Goal: Check status

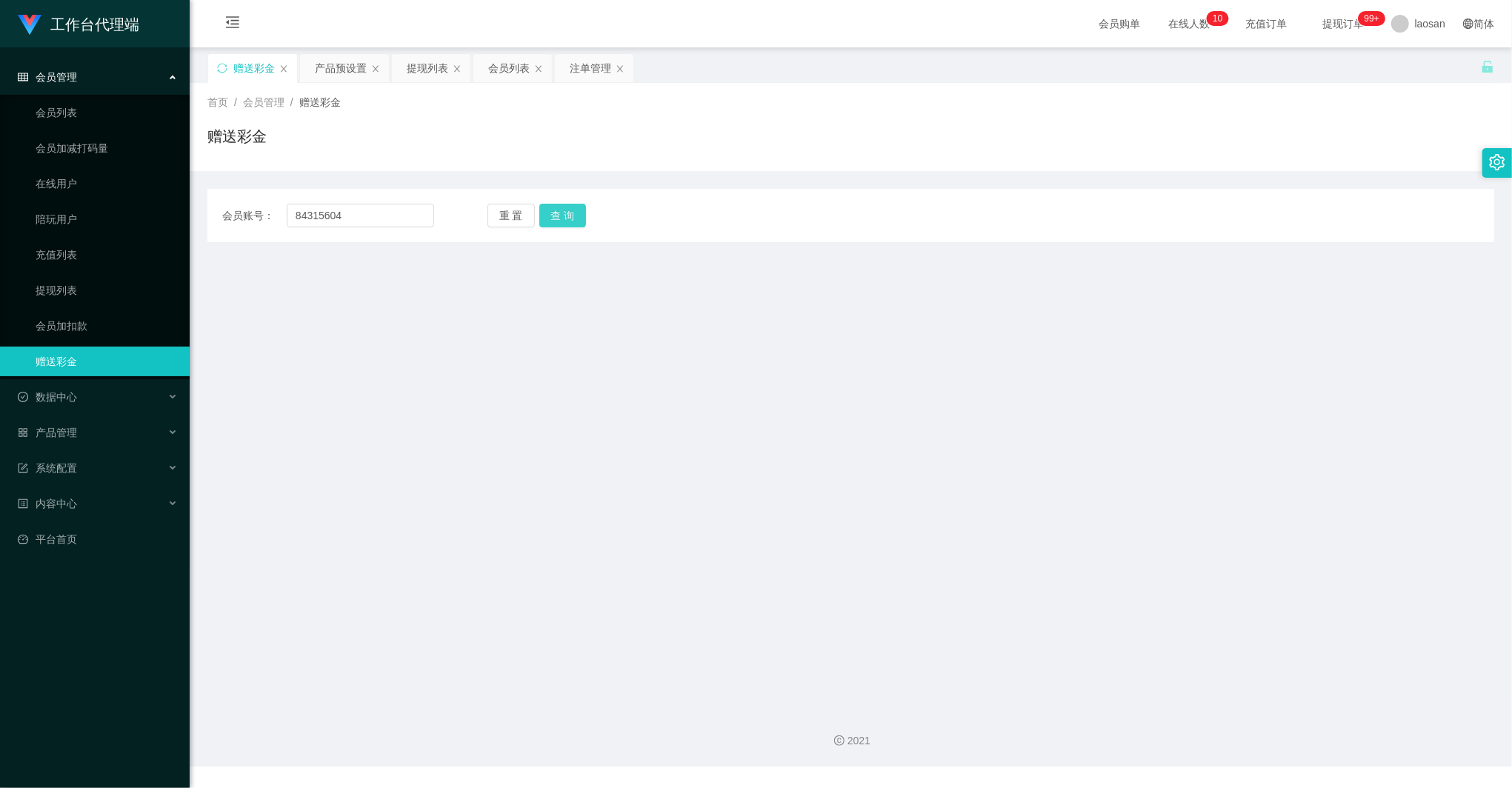
type input "84315604"
click at [550, 220] on button "查 询" at bounding box center [564, 216] width 48 height 24
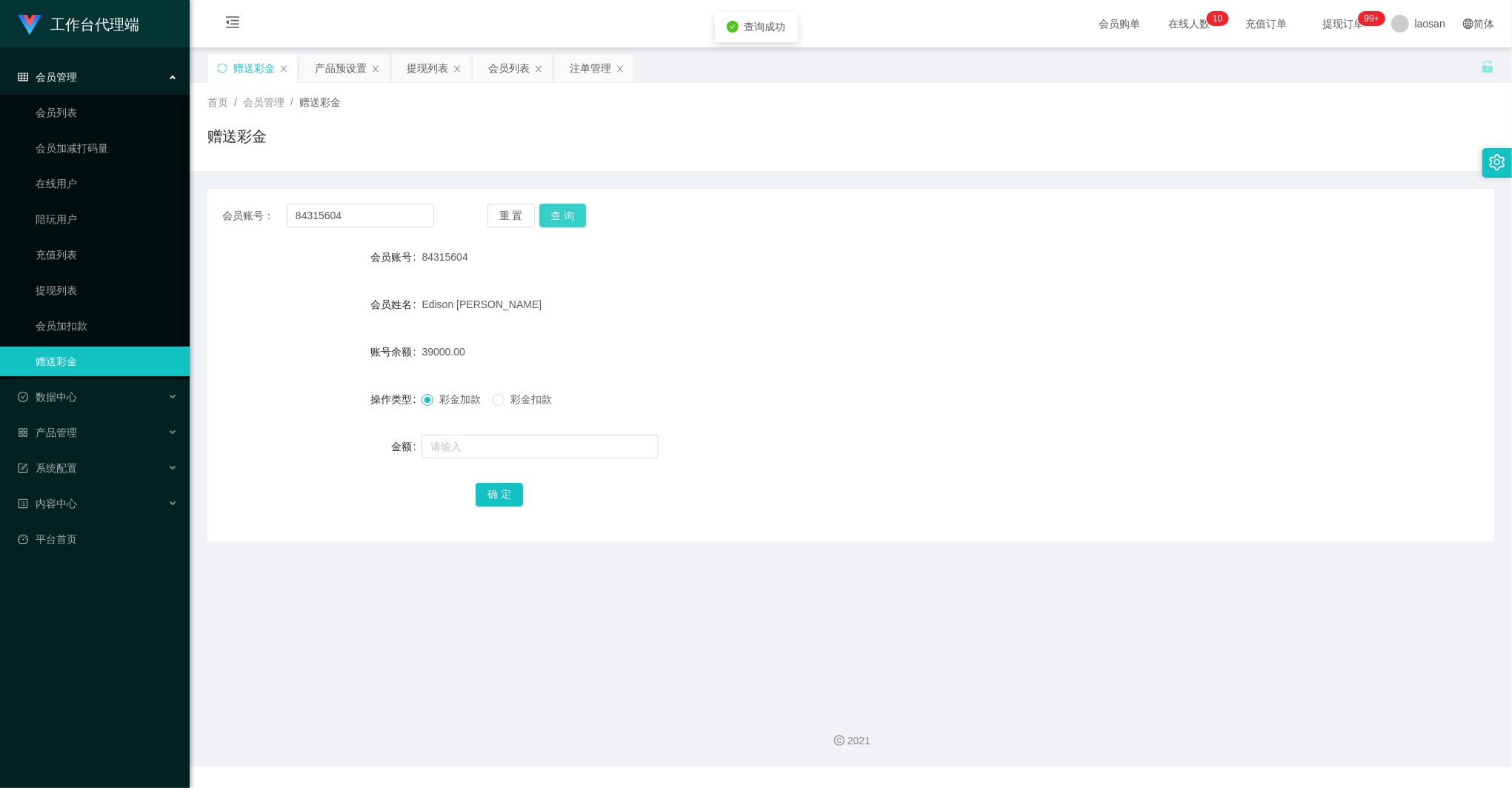
click at [570, 225] on button "查 询" at bounding box center [564, 216] width 48 height 24
click at [562, 213] on button "查 询" at bounding box center [564, 216] width 48 height 24
click at [522, 70] on div "会员列表" at bounding box center [508, 68] width 41 height 28
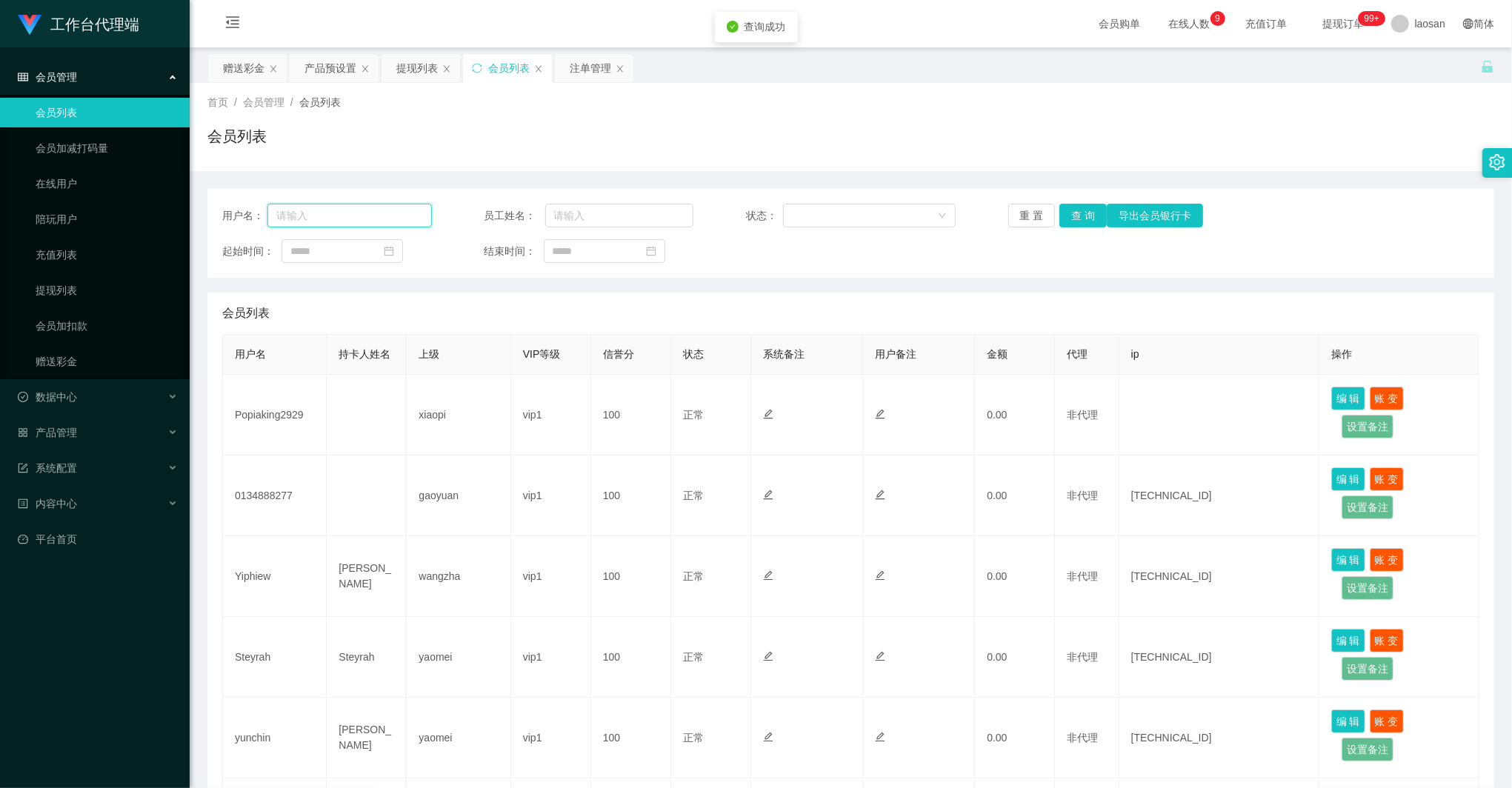
click at [338, 211] on input "text" at bounding box center [350, 216] width 165 height 24
paste input "84315604"
type input "84315604"
click at [1084, 216] on button "查 询" at bounding box center [1083, 216] width 48 height 24
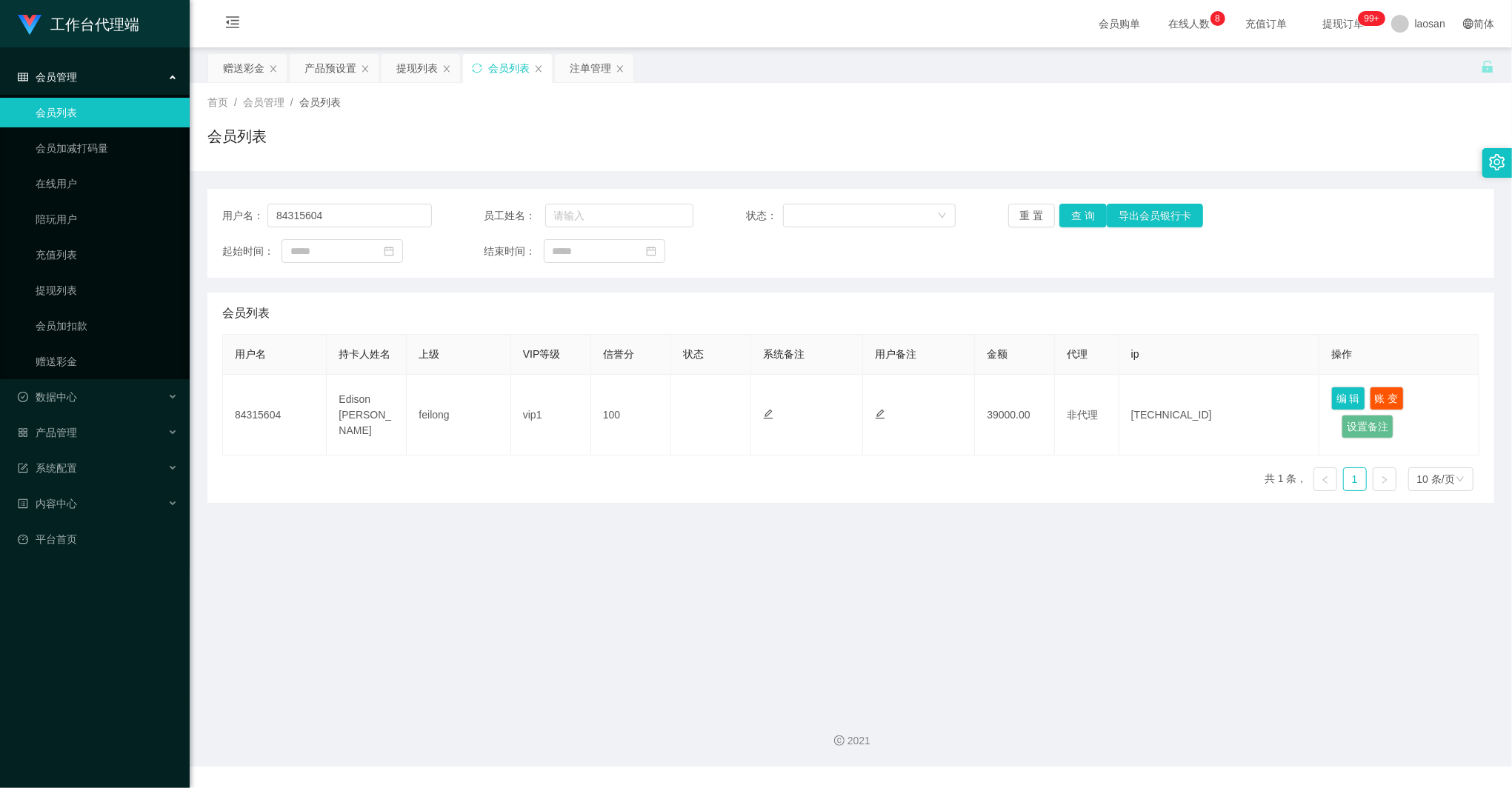
click at [760, 594] on main "关闭左侧 关闭右侧 关闭其它 刷新页面 赠送彩金 产品预设置 提现列表 会员列表 注单管理 首页 / 会员管理 / 会员列表 / 会员列表 用户名： 8431…" at bounding box center [851, 373] width 1322 height 651
drag, startPoint x: 355, startPoint y: 213, endPoint x: 234, endPoint y: 197, distance: 122.1
click at [234, 197] on div "用户名： 84315604 员工姓名： 状态： 重 置 查 询 导出会员银行卡 起始时间： 结束时间：" at bounding box center [851, 234] width 1287 height 89
click at [584, 69] on div "注单管理" at bounding box center [590, 68] width 41 height 28
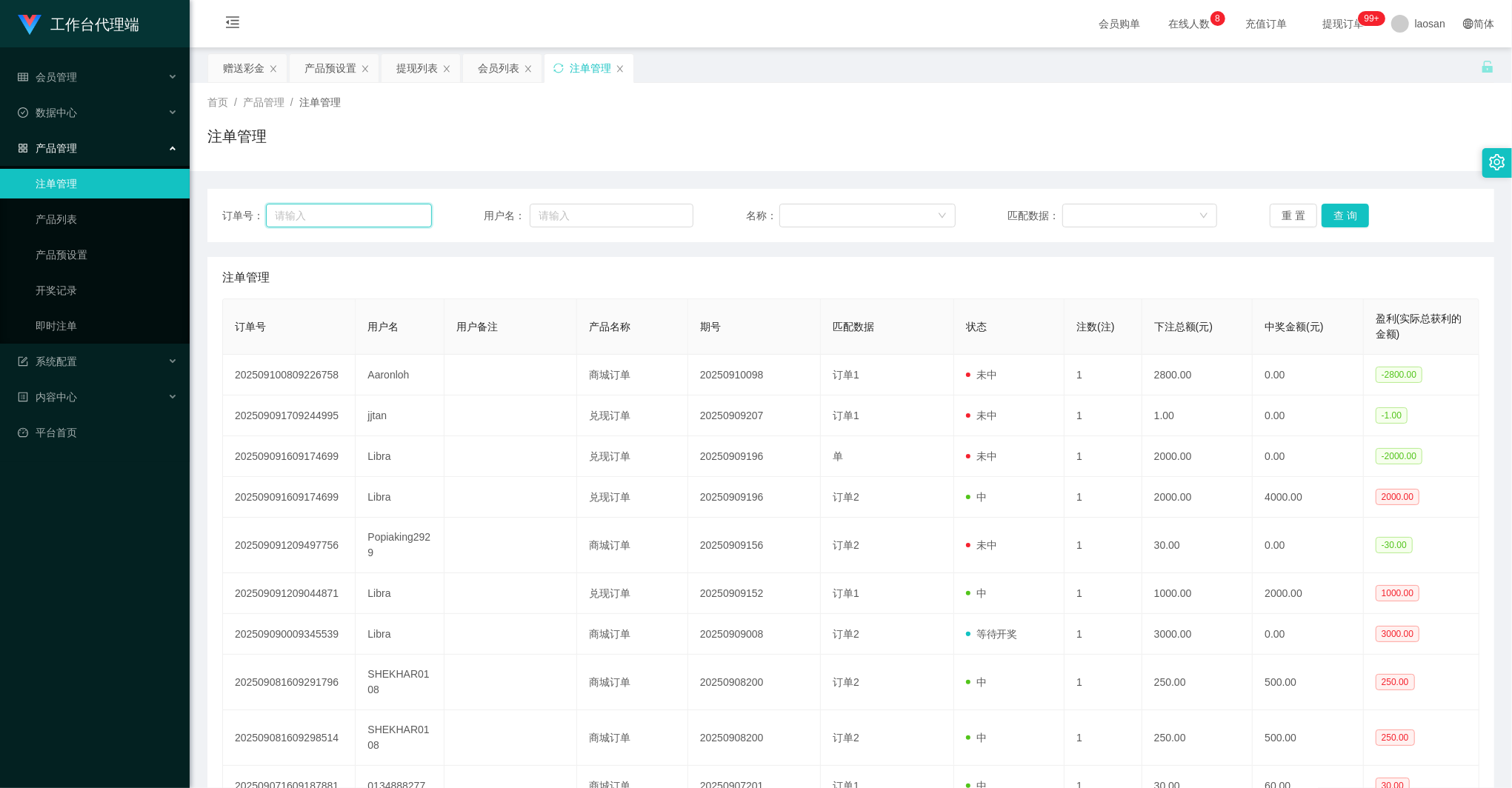
drag, startPoint x: 375, startPoint y: 218, endPoint x: 400, endPoint y: 220, distance: 25.1
click at [375, 218] on input "text" at bounding box center [348, 216] width 165 height 24
click at [625, 213] on input "text" at bounding box center [612, 216] width 165 height 24
paste input "84315604"
type input "84315604"
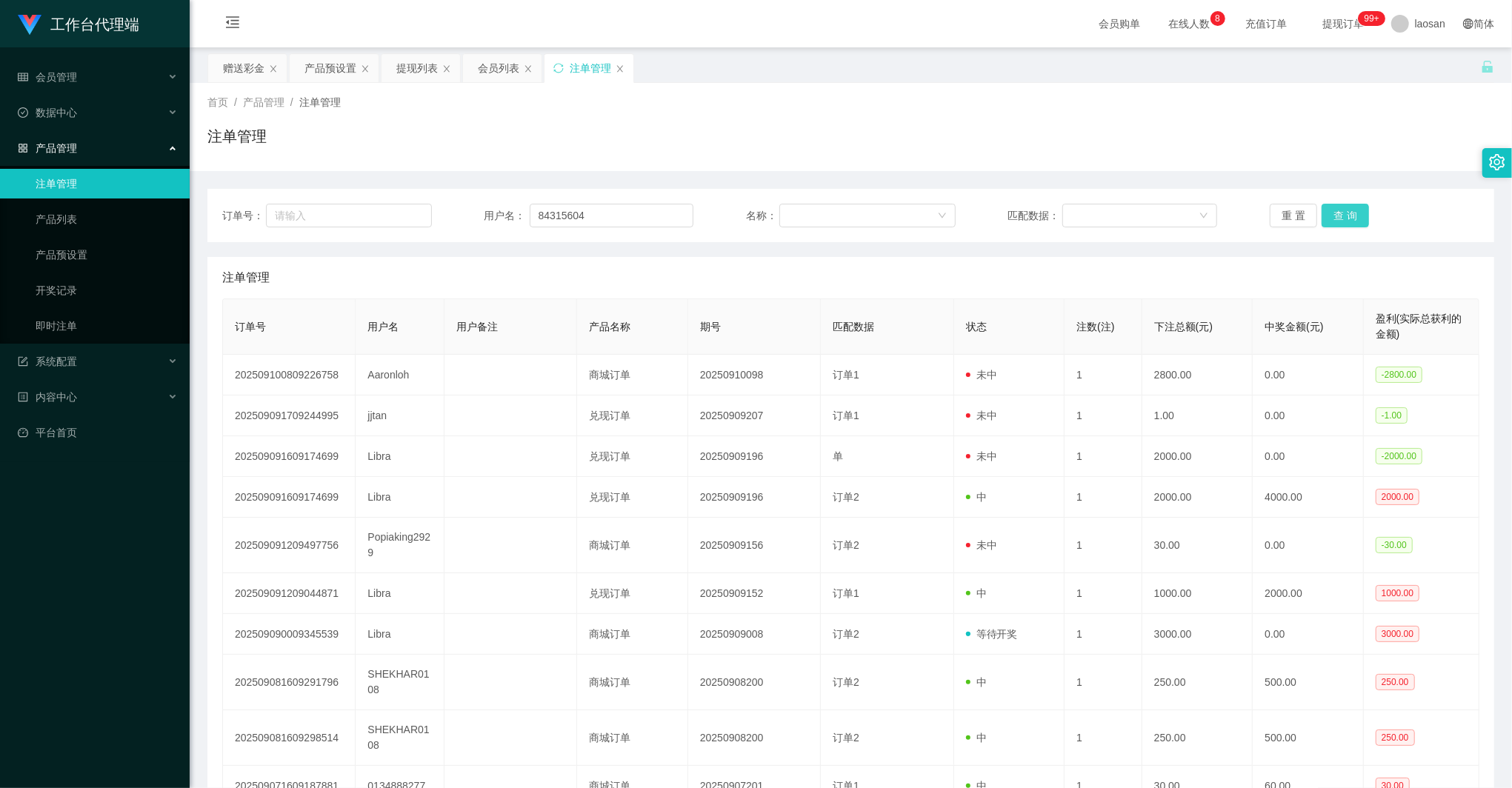
click at [1348, 220] on button "查 询" at bounding box center [1346, 216] width 48 height 24
